Goal: Feedback & Contribution: Leave review/rating

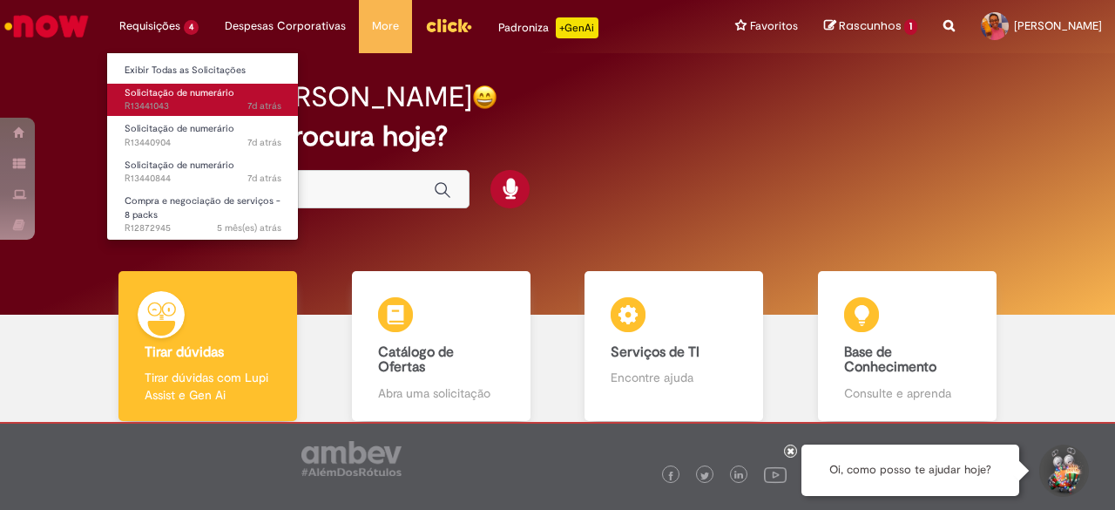
click at [169, 91] on span "Solicitação de numerário" at bounding box center [180, 92] width 110 height 13
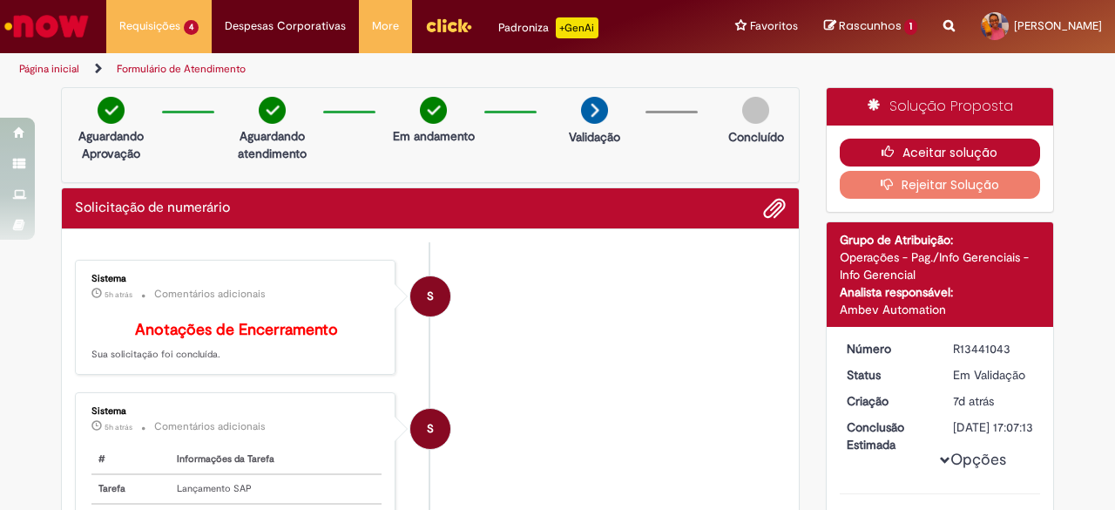
click at [969, 147] on button "Aceitar solução" at bounding box center [940, 153] width 201 height 28
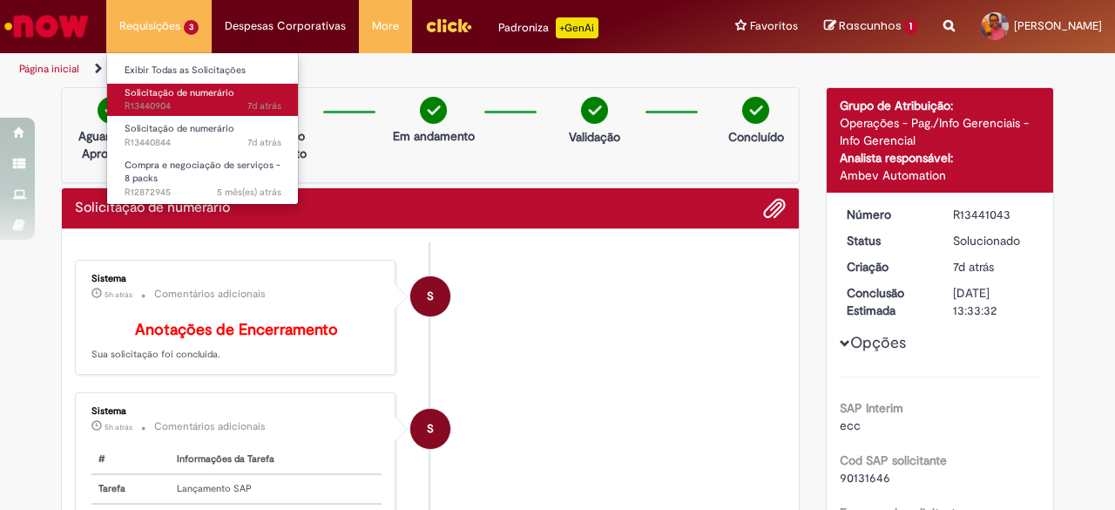
click at [175, 91] on span "Solicitação de numerário" at bounding box center [180, 92] width 110 height 13
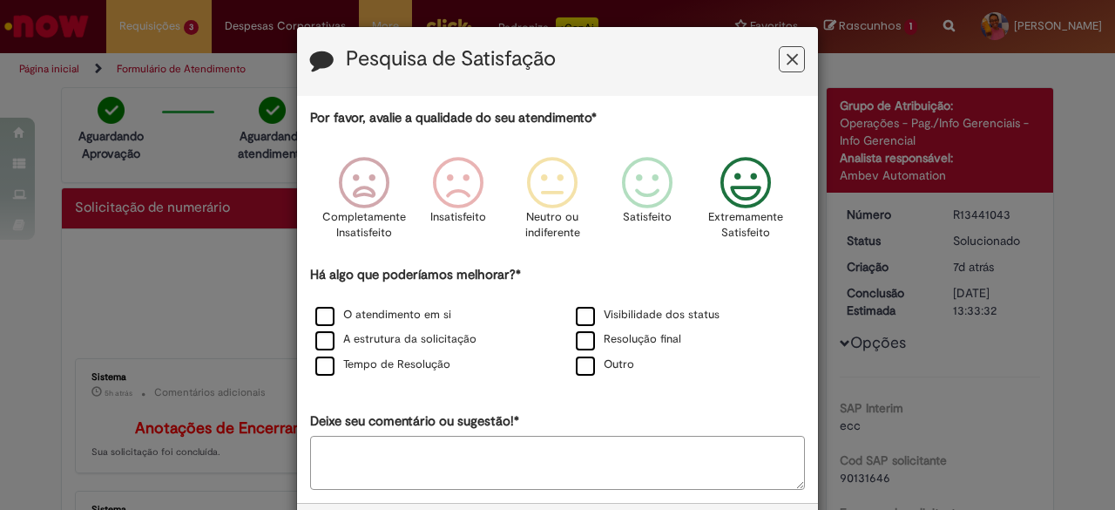
click at [758, 193] on icon "Feedback" at bounding box center [746, 183] width 65 height 52
click at [322, 310] on label "O atendimento em si" at bounding box center [383, 315] width 136 height 17
click at [321, 339] on label "A estrutura da solicitação" at bounding box center [395, 339] width 161 height 17
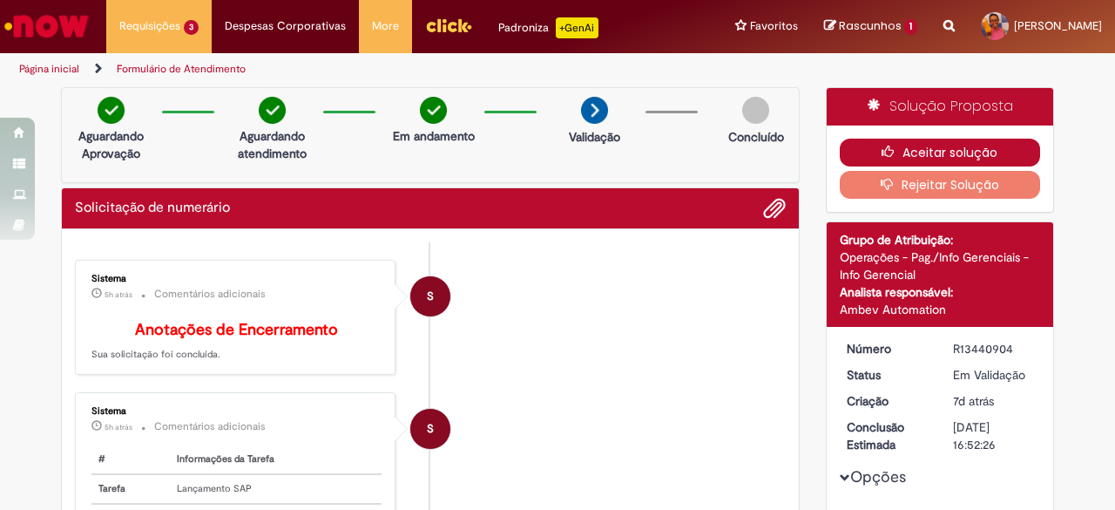
click at [941, 147] on button "Aceitar solução" at bounding box center [940, 153] width 201 height 28
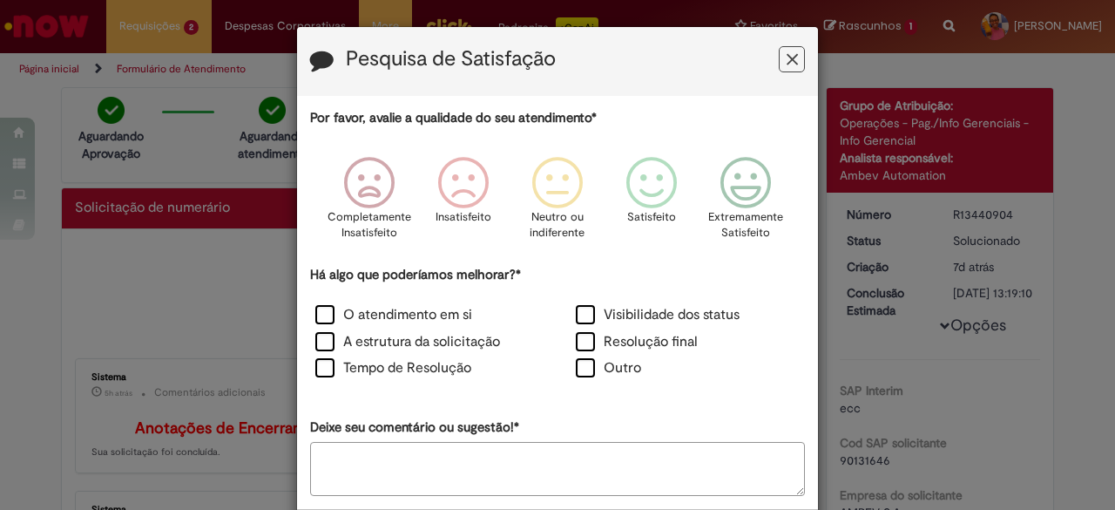
click at [788, 200] on div "Completamente Insatisfeito Insatisfeito Neutro ou indiferente Satisfeito Extrem…" at bounding box center [557, 203] width 495 height 125
click at [737, 204] on icon "Feedback" at bounding box center [746, 183] width 65 height 52
click at [315, 307] on label "O atendimento em si" at bounding box center [393, 315] width 157 height 20
click at [324, 337] on label "A estrutura da solicitação" at bounding box center [407, 342] width 185 height 20
click at [579, 317] on label "Visibilidade dos status" at bounding box center [658, 315] width 164 height 20
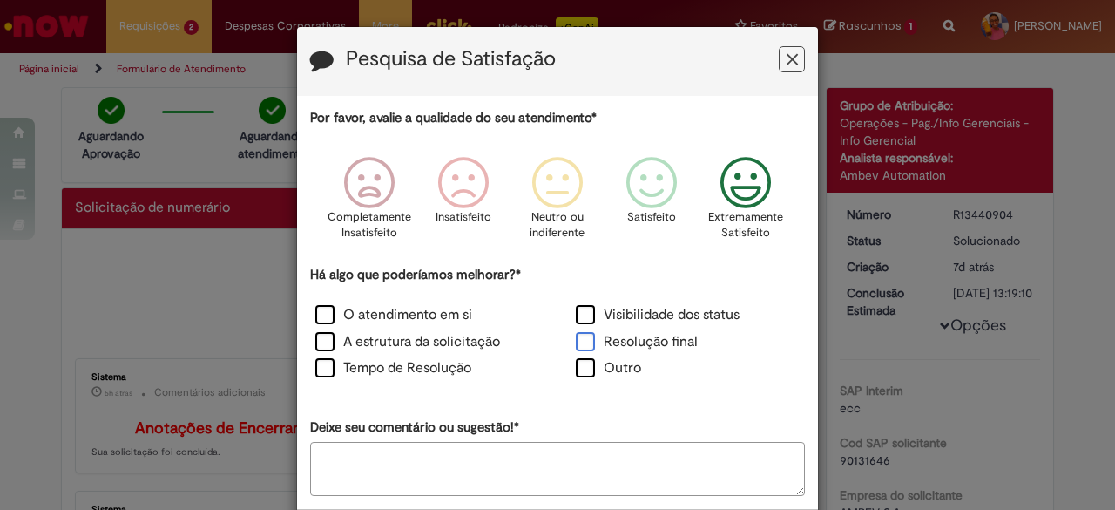
click at [580, 341] on label "Resolução final" at bounding box center [637, 342] width 122 height 20
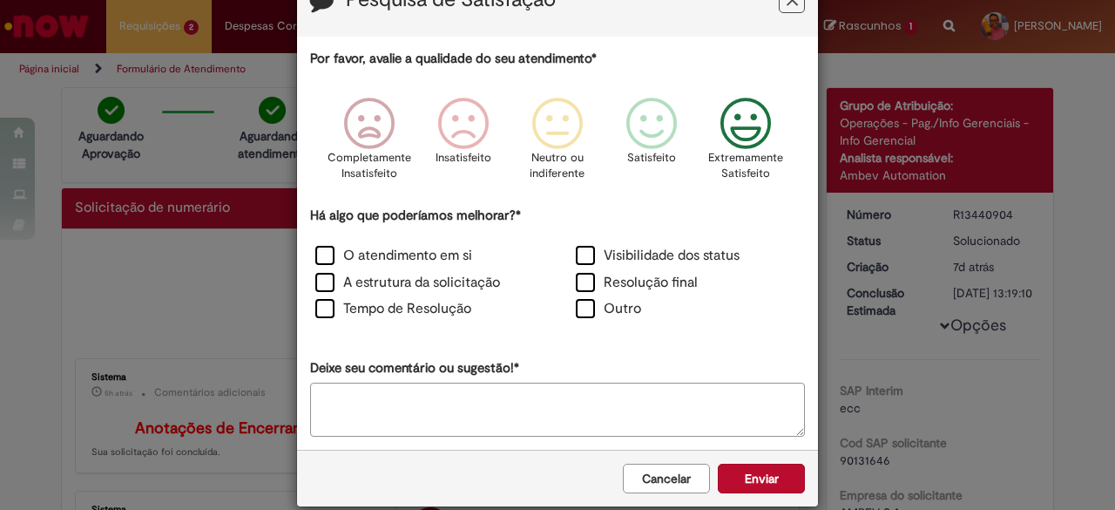
scroll to position [80, 0]
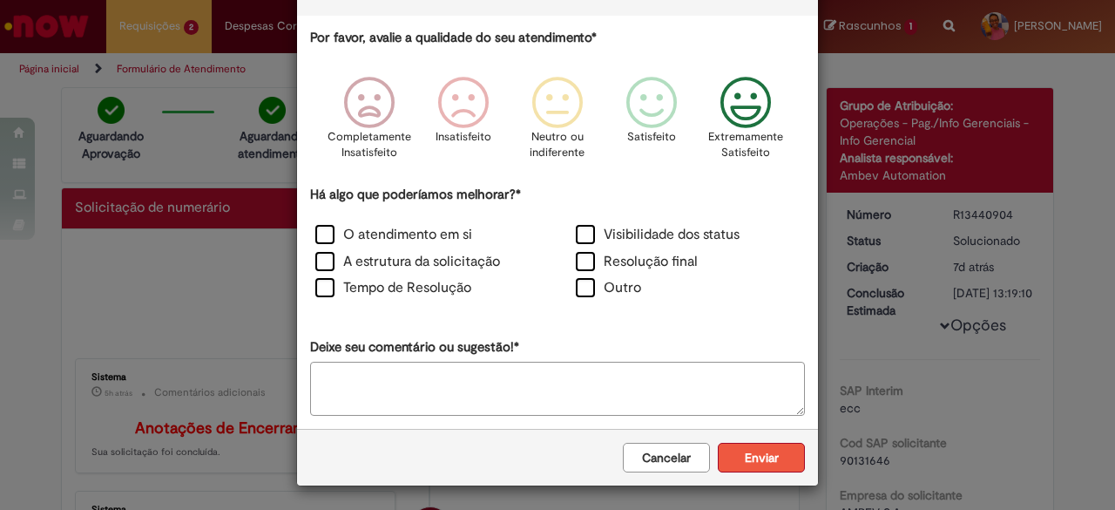
click at [788, 453] on button "Enviar" at bounding box center [761, 458] width 87 height 30
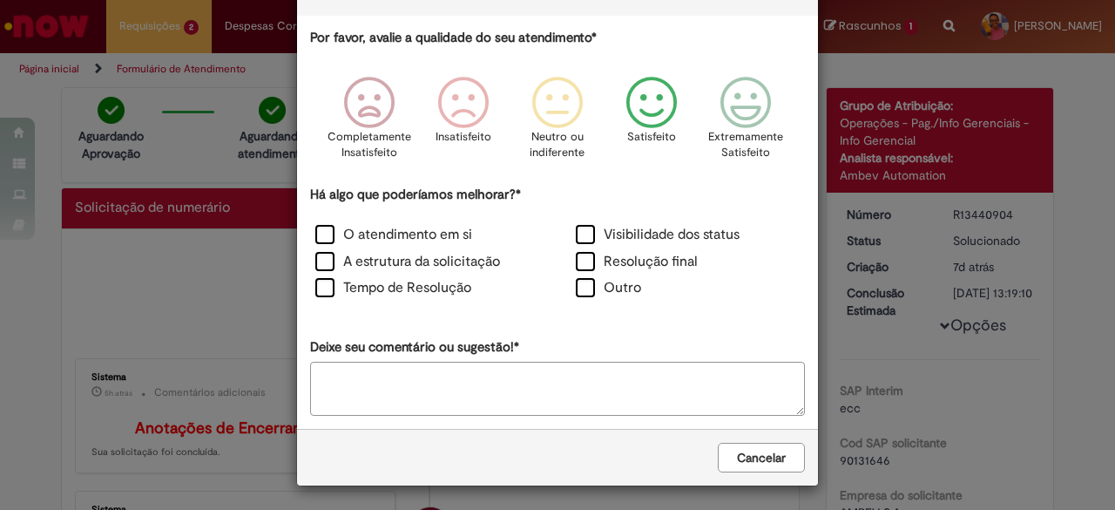
scroll to position [0, 0]
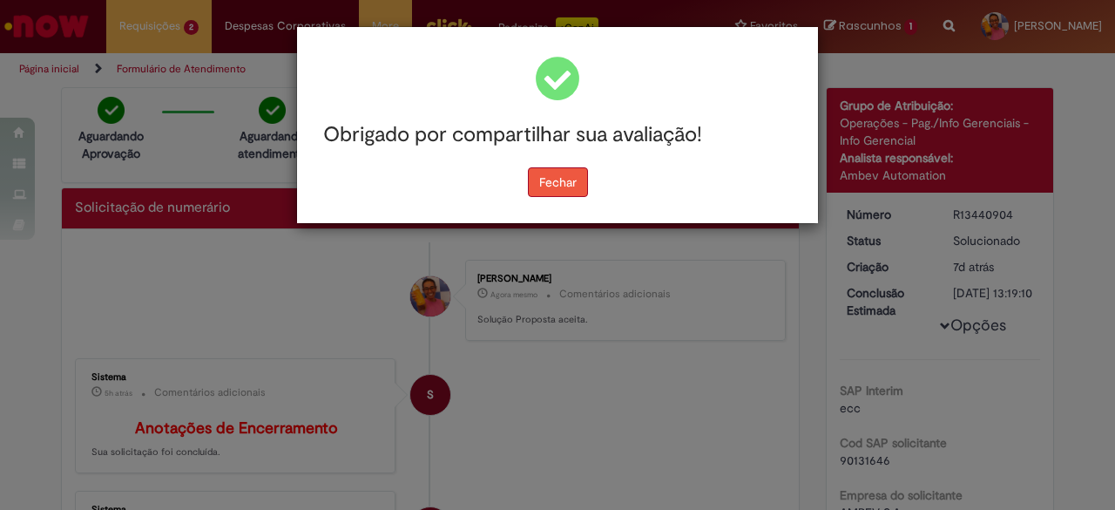
click at [544, 179] on button "Fechar" at bounding box center [558, 182] width 60 height 30
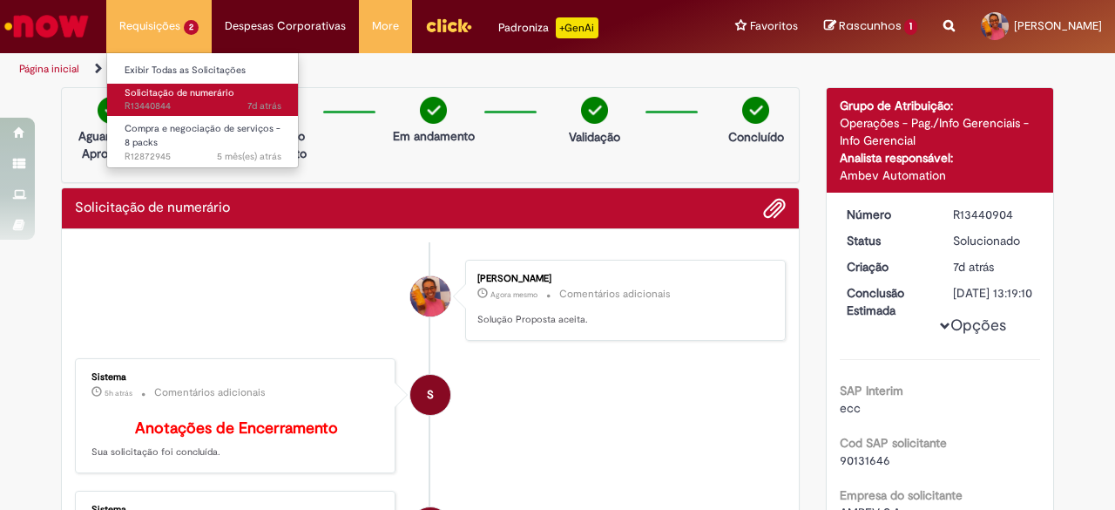
click at [176, 97] on span "Solicitação de numerário" at bounding box center [180, 92] width 110 height 13
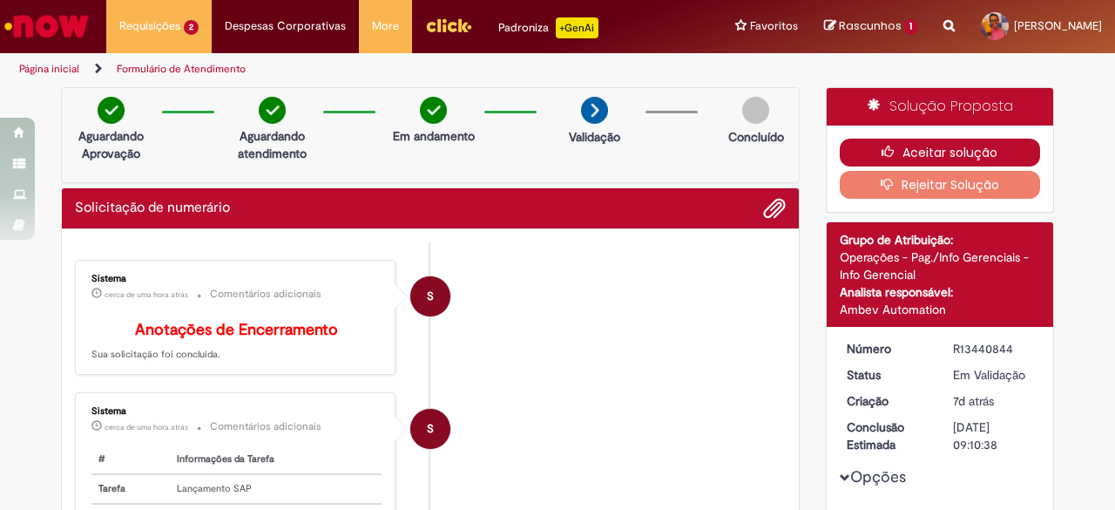
click at [882, 146] on icon "button" at bounding box center [892, 152] width 21 height 12
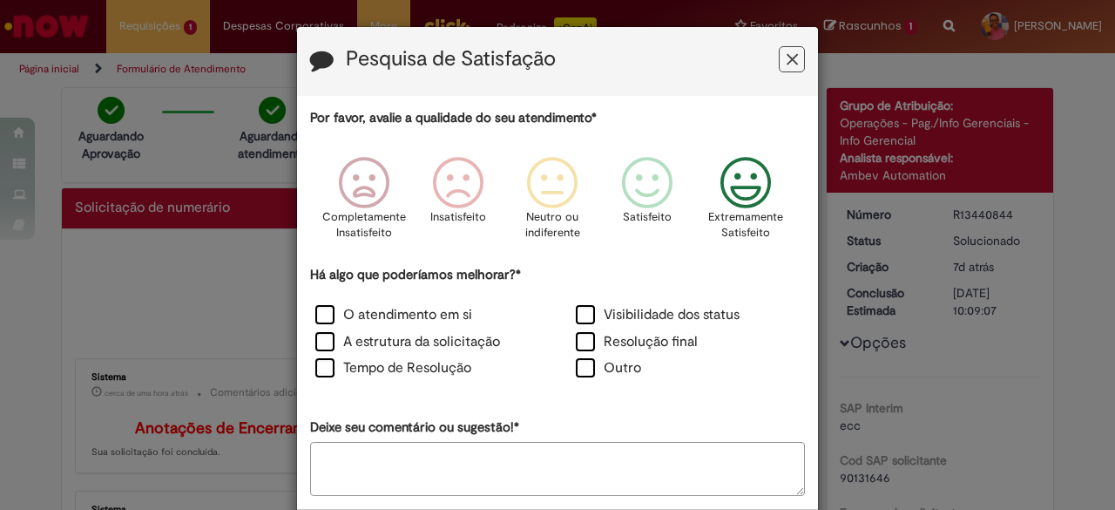
click at [719, 182] on icon "Feedback" at bounding box center [746, 183] width 65 height 52
click at [317, 311] on label "O atendimento em si" at bounding box center [393, 315] width 157 height 20
click at [317, 345] on label "A estrutura da solicitação" at bounding box center [407, 342] width 185 height 20
drag, startPoint x: 575, startPoint y: 310, endPoint x: 584, endPoint y: 336, distance: 27.6
click at [576, 309] on label "Visibilidade dos status" at bounding box center [658, 315] width 164 height 20
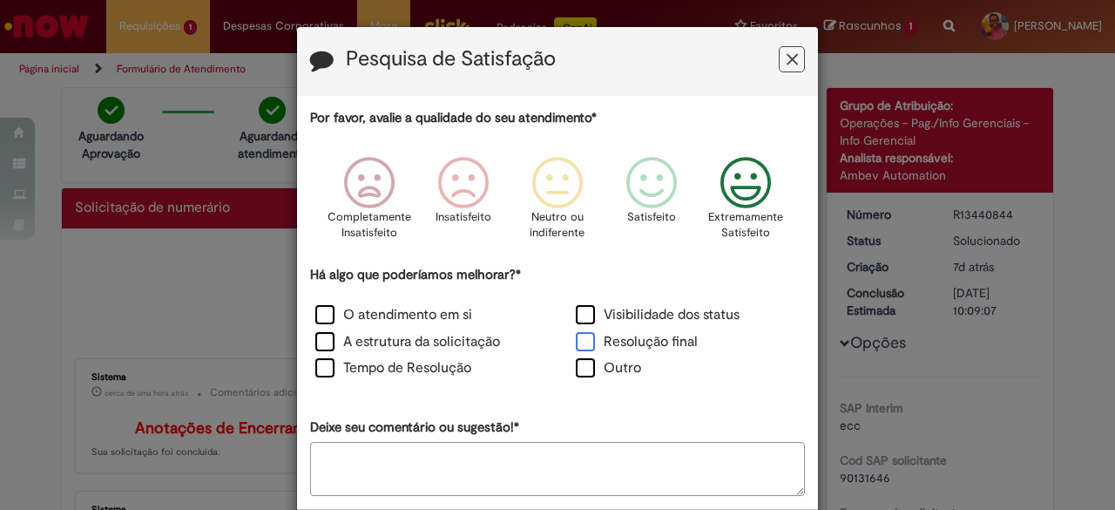
click at [584, 336] on label "Resolução final" at bounding box center [637, 342] width 122 height 20
click at [332, 367] on label "Tempo de Resolução" at bounding box center [393, 368] width 156 height 20
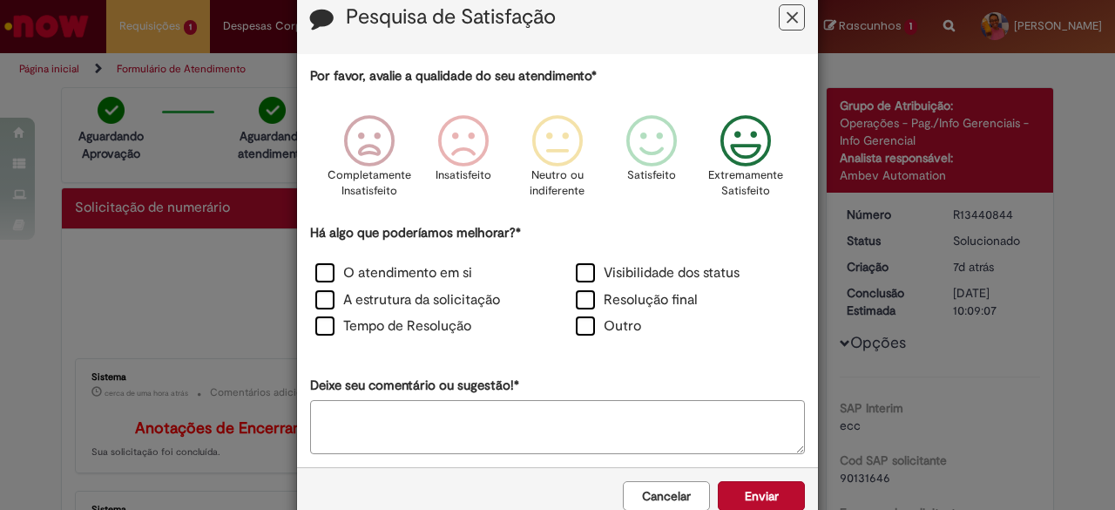
scroll to position [80, 0]
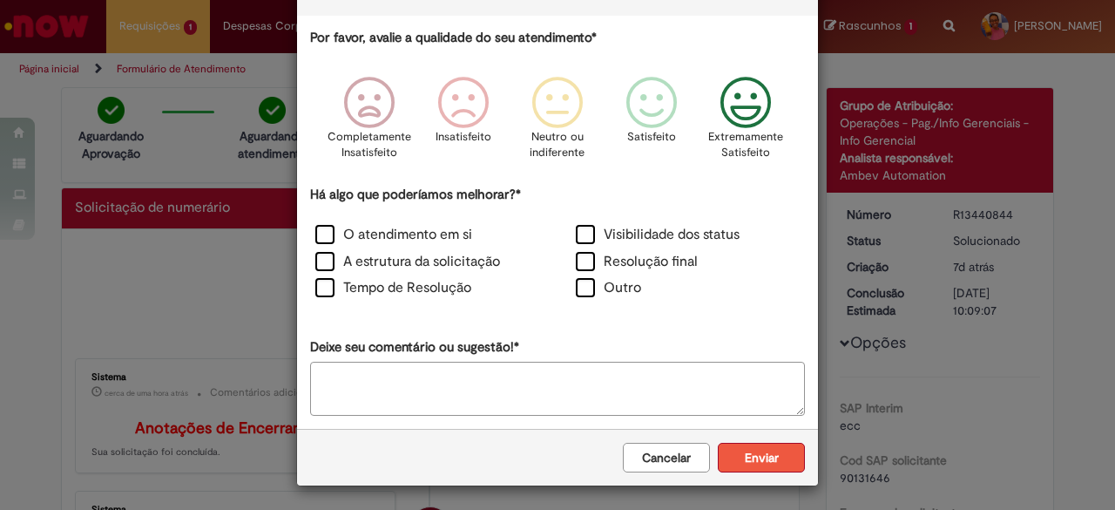
click at [745, 447] on button "Enviar" at bounding box center [761, 458] width 87 height 30
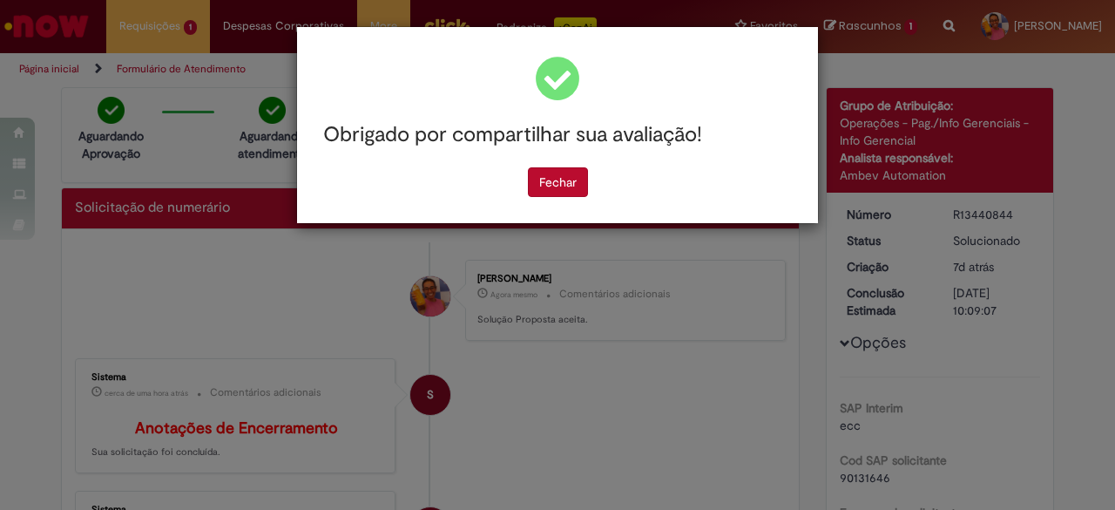
scroll to position [0, 0]
click at [544, 176] on button "Fechar" at bounding box center [558, 182] width 60 height 30
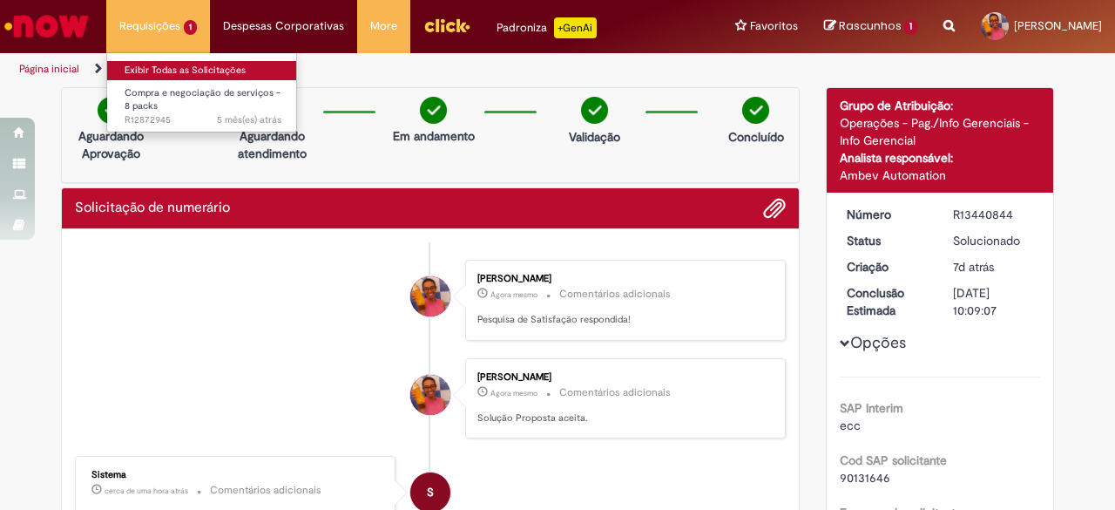
click at [173, 65] on link "Exibir Todas as Solicitações" at bounding box center [203, 70] width 192 height 19
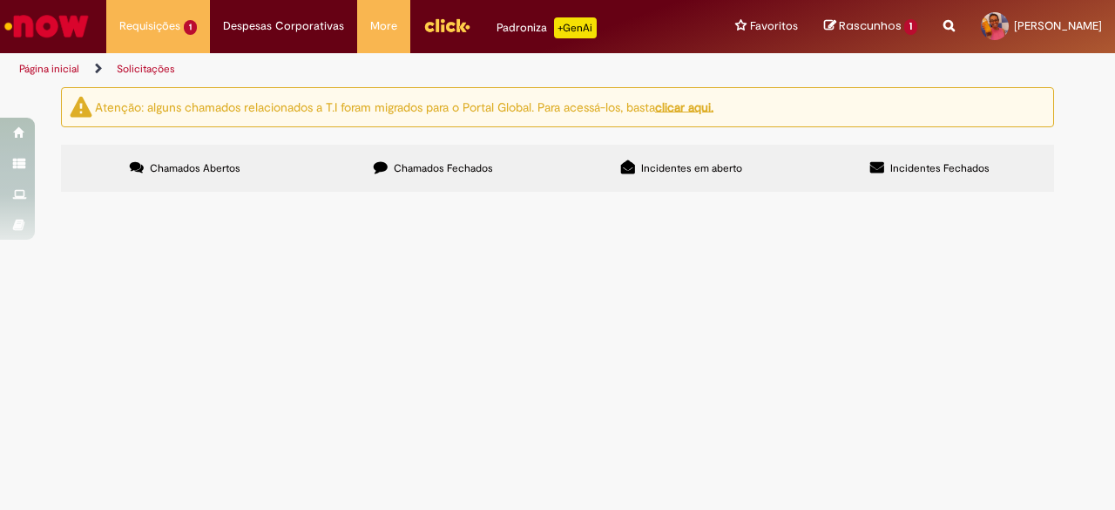
click at [458, 170] on span "Chamados Fechados" at bounding box center [443, 168] width 99 height 14
click at [0, 0] on input "Pesquisar" at bounding box center [0, 0] width 0 height 0
click at [42, 31] on img "Ir para a Homepage" at bounding box center [47, 26] width 90 height 35
